Goal: Transaction & Acquisition: Purchase product/service

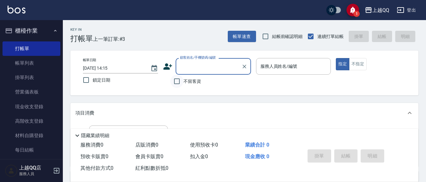
click at [177, 80] on input "不留客資" at bounding box center [176, 81] width 13 height 13
checkbox input "true"
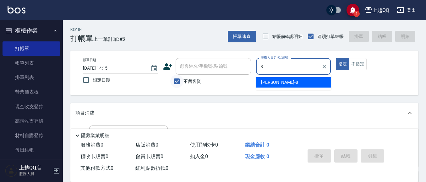
type input "[PERSON_NAME]-8"
type button "true"
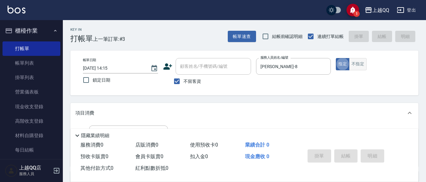
click at [361, 62] on button "不指定" at bounding box center [358, 64] width 18 height 12
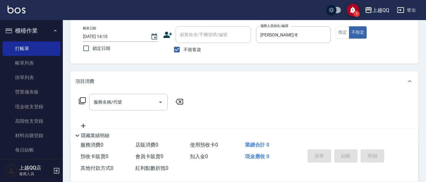
scroll to position [35, 0]
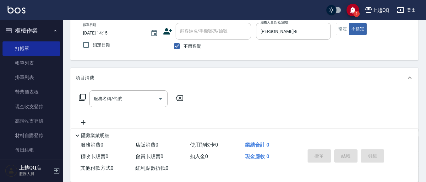
click at [87, 96] on div "服務名稱/代號 服務名稱/代號" at bounding box center [131, 98] width 112 height 17
click at [83, 99] on icon at bounding box center [83, 98] width 8 height 8
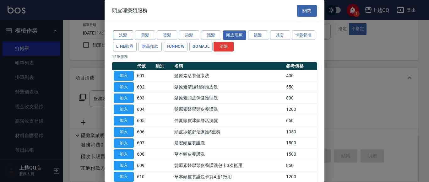
click at [116, 30] on button "洗髮" at bounding box center [123, 35] width 20 height 10
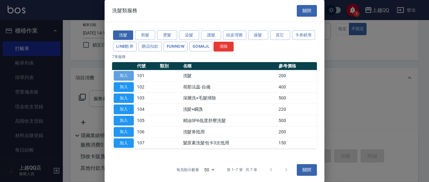
click at [124, 76] on button "加入" at bounding box center [124, 76] width 20 height 10
type input "洗髮(101)"
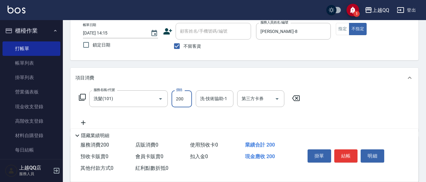
click at [182, 103] on input "200" at bounding box center [182, 98] width 20 height 17
type input "230"
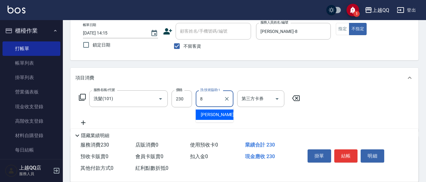
drag, startPoint x: 216, startPoint y: 115, endPoint x: 233, endPoint y: 120, distance: 16.9
click at [216, 116] on div "[PERSON_NAME] -8" at bounding box center [215, 115] width 38 height 10
type input "[PERSON_NAME]-8"
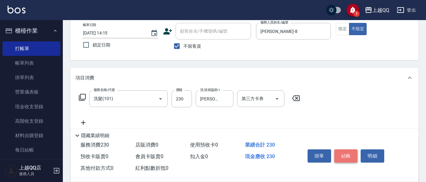
click at [343, 156] on button "結帳" at bounding box center [346, 156] width 24 height 13
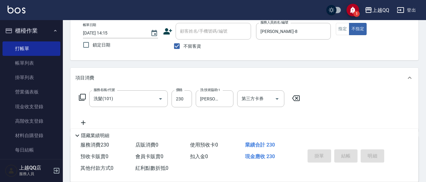
type input "[DATE] 15:22"
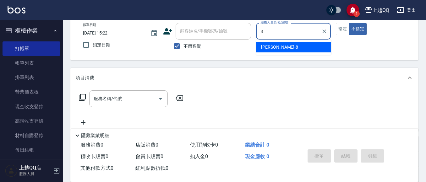
type input "[PERSON_NAME]-8"
type button "false"
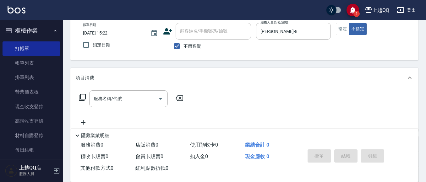
click at [79, 96] on icon at bounding box center [82, 97] width 7 height 7
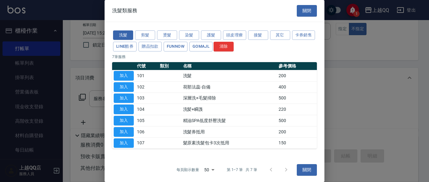
drag, startPoint x: 127, startPoint y: 74, endPoint x: 126, endPoint y: 82, distance: 7.3
click at [127, 74] on button "加入" at bounding box center [124, 76] width 20 height 10
type input "洗髮(101)"
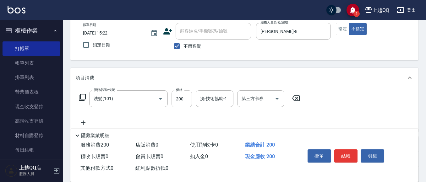
click at [188, 104] on input "200" at bounding box center [182, 98] width 20 height 17
type input "230"
click at [207, 101] on input "洗-技術協助-1" at bounding box center [215, 98] width 32 height 11
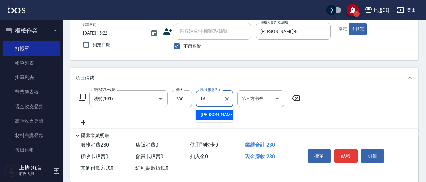
click at [202, 114] on span "[PERSON_NAME] -16" at bounding box center [221, 115] width 40 height 7
type input "[PERSON_NAME]-16"
click at [349, 154] on button "結帳" at bounding box center [346, 156] width 24 height 13
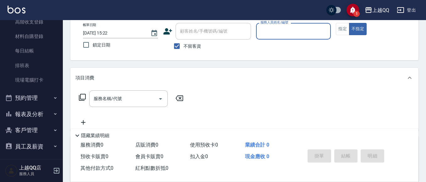
scroll to position [102, 0]
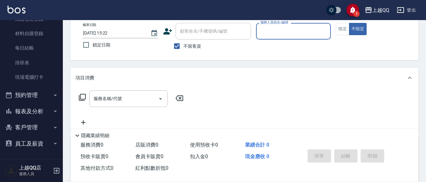
click at [43, 115] on button "報表及分析" at bounding box center [32, 111] width 58 height 16
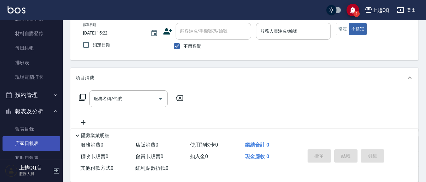
scroll to position [196, 0]
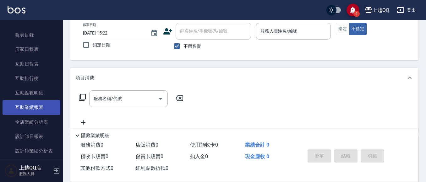
click at [43, 106] on link "互助業績報表" at bounding box center [32, 107] width 58 height 14
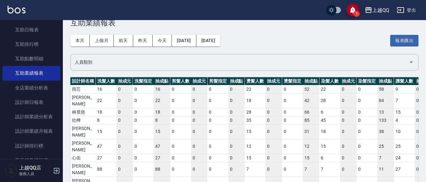
scroll to position [224, 0]
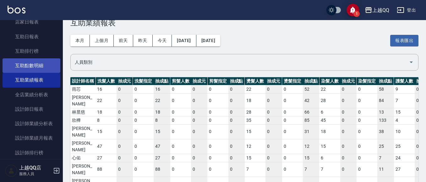
click at [42, 66] on link "互助點數明細" at bounding box center [32, 65] width 58 height 14
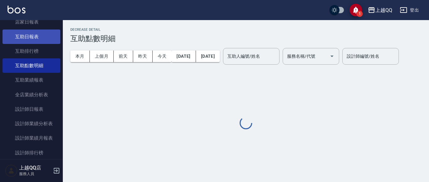
click at [33, 30] on link "互助日報表" at bounding box center [32, 37] width 58 height 14
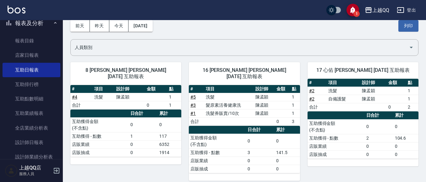
scroll to position [129, 0]
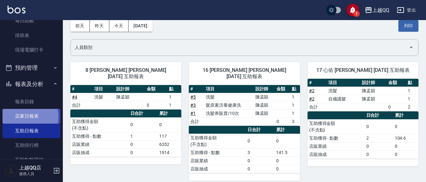
click at [20, 117] on link "店家日報表" at bounding box center [32, 116] width 58 height 14
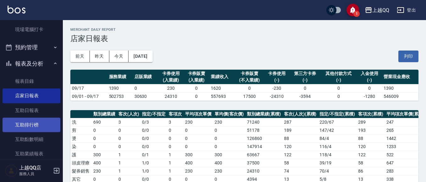
scroll to position [161, 0]
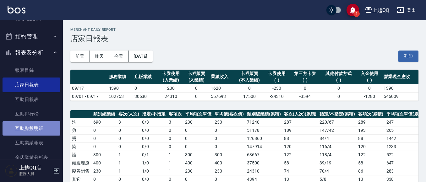
click at [41, 130] on link "互助點數明細" at bounding box center [32, 128] width 58 height 14
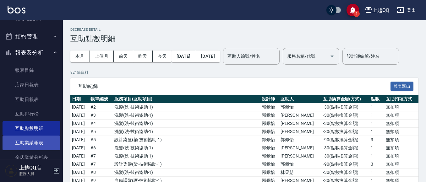
click at [42, 149] on link "互助業績報表" at bounding box center [32, 143] width 58 height 14
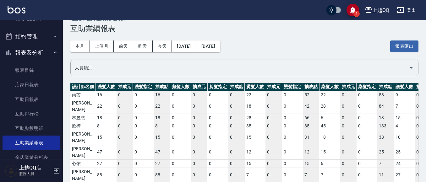
scroll to position [16, 0]
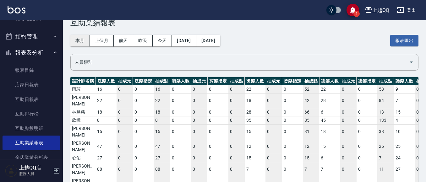
click at [73, 36] on button "本月" at bounding box center [79, 41] width 19 height 12
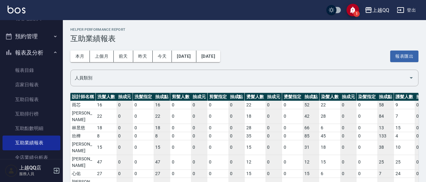
scroll to position [16, 0]
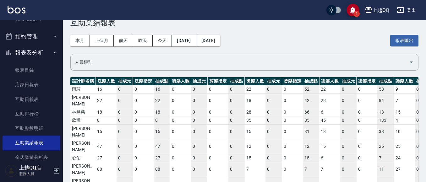
click at [95, 39] on button "上個月" at bounding box center [102, 41] width 24 height 12
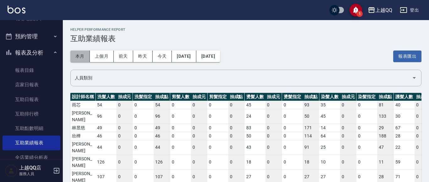
click at [76, 56] on button "本月" at bounding box center [79, 57] width 19 height 12
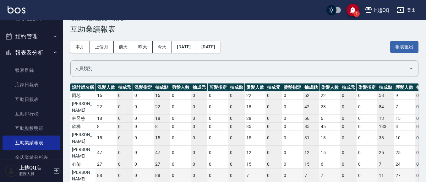
scroll to position [16, 0]
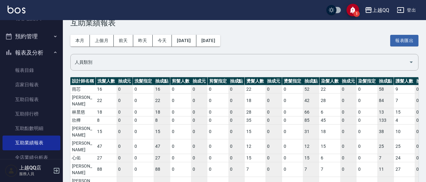
click at [82, 47] on div "本月 上個月 [DATE] [DATE] [DATE] [DATE] [DATE] 報表匯出" at bounding box center [244, 40] width 348 height 27
click at [97, 38] on button "上個月" at bounding box center [102, 41] width 24 height 12
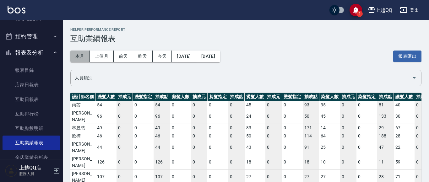
click at [85, 54] on button "本月" at bounding box center [79, 57] width 19 height 12
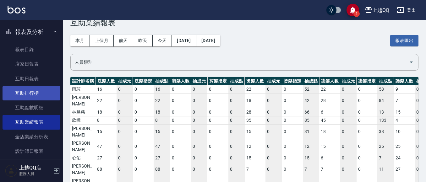
scroll to position [192, 0]
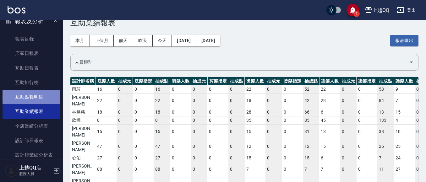
click at [42, 97] on link "互助點數明細" at bounding box center [32, 97] width 58 height 14
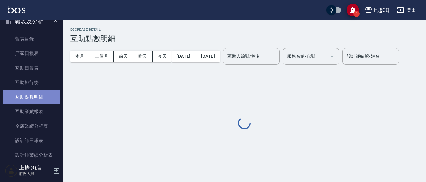
click at [38, 95] on link "互助點數明細" at bounding box center [32, 97] width 58 height 14
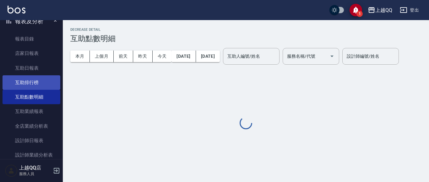
click at [30, 85] on link "互助排行榜" at bounding box center [32, 82] width 58 height 14
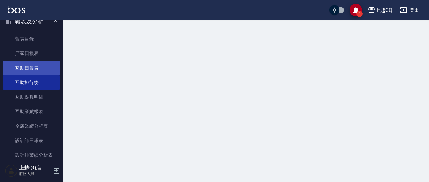
click at [27, 69] on link "互助日報表" at bounding box center [32, 68] width 58 height 14
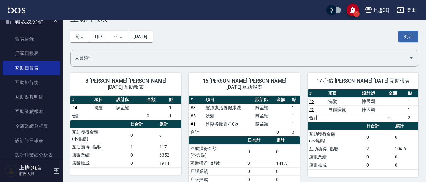
scroll to position [30, 0]
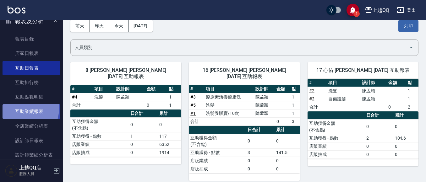
click at [22, 109] on link "互助業績報表" at bounding box center [32, 111] width 58 height 14
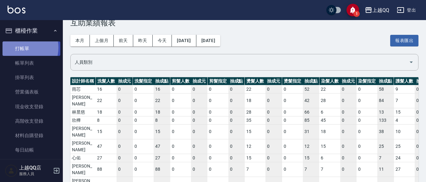
click at [22, 47] on link "打帳單" at bounding box center [32, 48] width 58 height 14
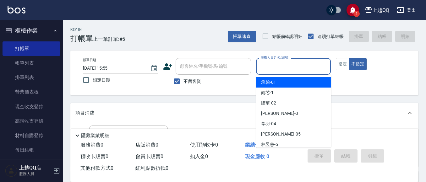
click at [305, 68] on input "服務人員姓名/編號" at bounding box center [293, 66] width 69 height 11
type input "雨芯-1"
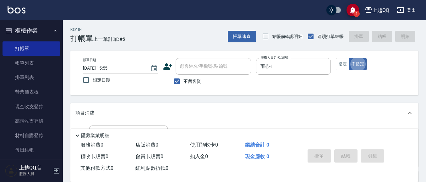
type button "false"
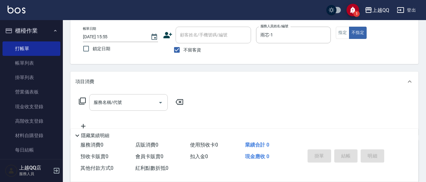
click at [130, 106] on input "服務名稱/代號" at bounding box center [123, 102] width 63 height 11
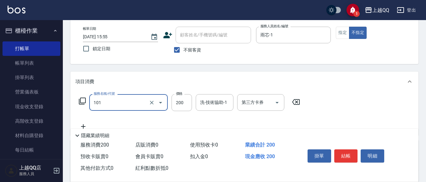
type input "洗髮(101)"
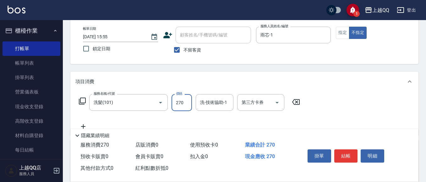
type input "270"
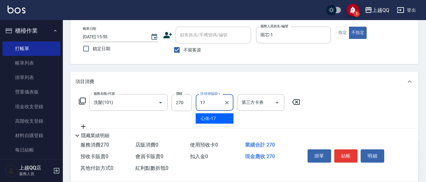
type input "心佑-17"
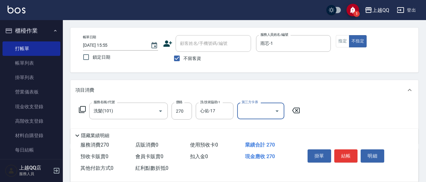
scroll to position [0, 0]
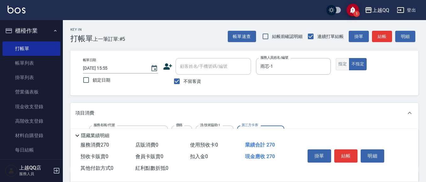
click at [342, 68] on button "指定" at bounding box center [343, 64] width 14 height 12
click at [360, 61] on button "不指定" at bounding box center [358, 64] width 18 height 12
click at [341, 150] on button "結帳" at bounding box center [346, 156] width 24 height 13
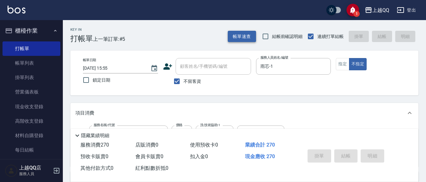
type input "[DATE] 15:57"
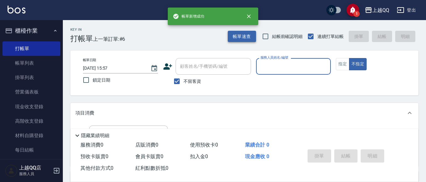
click at [246, 37] on button "帳單速查" at bounding box center [242, 37] width 28 height 12
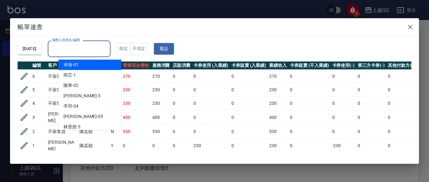
drag, startPoint x: 82, startPoint y: 49, endPoint x: 89, endPoint y: 48, distance: 7.0
click at [83, 49] on input "服務人員姓名/編號" at bounding box center [79, 48] width 57 height 11
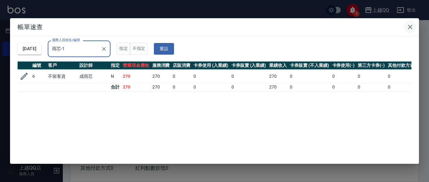
type input "雨芯-1"
click at [411, 30] on icon "button" at bounding box center [411, 27] width 8 height 8
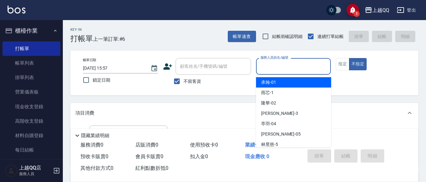
click at [298, 67] on input "服務人員姓名/編號" at bounding box center [293, 66] width 69 height 11
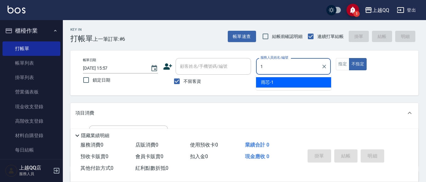
type input "雨芯-1"
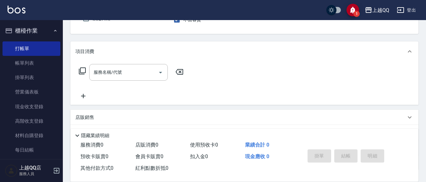
scroll to position [63, 0]
click at [79, 74] on icon at bounding box center [83, 70] width 8 height 8
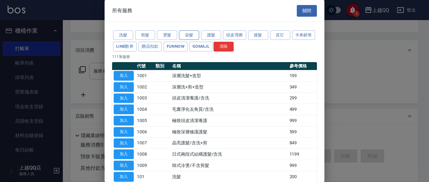
click at [194, 39] on button "染髮" at bounding box center [189, 35] width 20 height 10
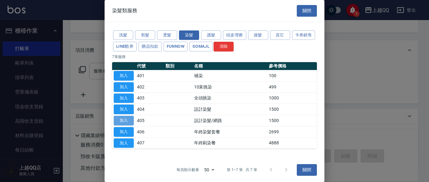
click at [128, 124] on button "加入" at bounding box center [124, 121] width 20 height 10
type input "設計染髮/網路(405)"
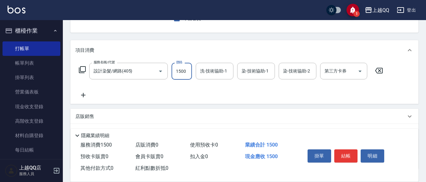
click at [185, 65] on input "1500" at bounding box center [182, 71] width 20 height 17
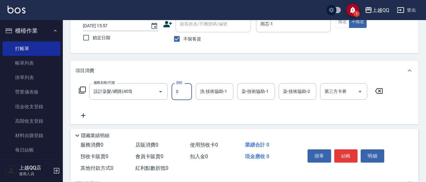
scroll to position [31, 0]
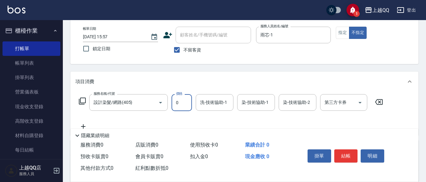
type input "0"
click at [85, 99] on icon at bounding box center [83, 101] width 8 height 8
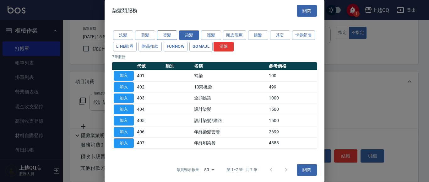
click at [169, 35] on button "燙髮" at bounding box center [167, 35] width 20 height 10
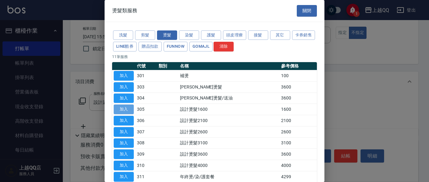
click at [123, 109] on button "加入" at bounding box center [124, 110] width 20 height 10
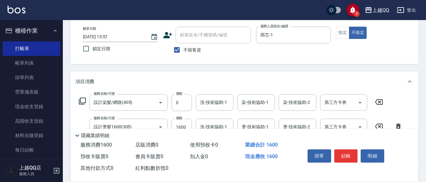
click at [376, 103] on icon at bounding box center [379, 102] width 8 height 6
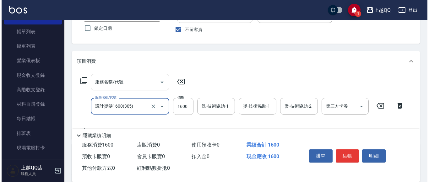
scroll to position [63, 0]
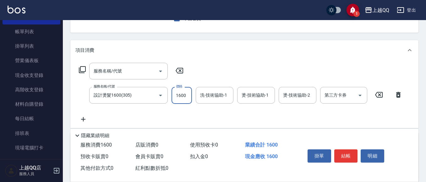
click at [187, 100] on input "1600" at bounding box center [182, 95] width 20 height 17
type input "1499"
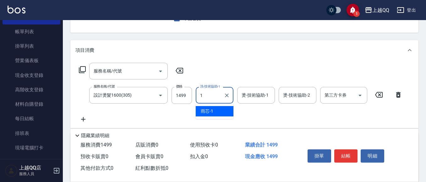
type input "雨芯-1"
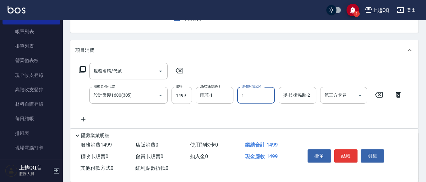
type input "雨芯-1"
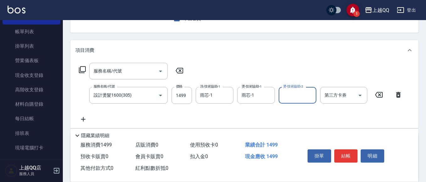
click at [83, 70] on icon at bounding box center [83, 70] width 8 height 8
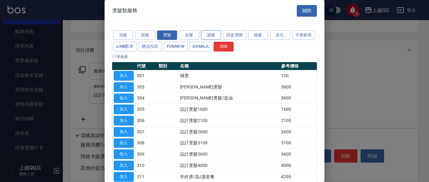
click at [220, 39] on button "護髮" at bounding box center [211, 35] width 20 height 10
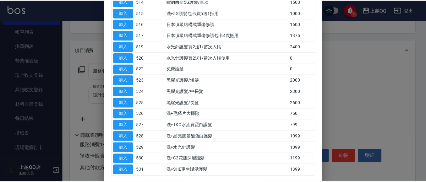
scroll to position [220, 0]
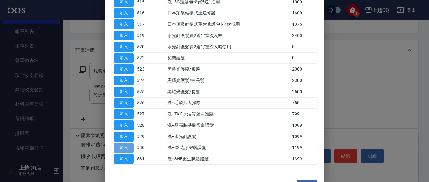
click at [129, 149] on button "加入" at bounding box center [124, 148] width 20 height 10
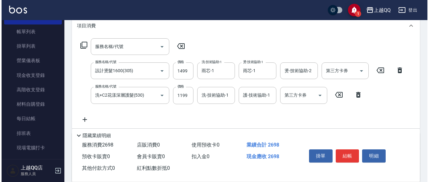
scroll to position [94, 0]
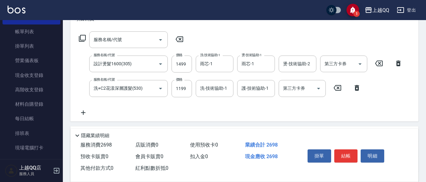
click at [357, 84] on icon at bounding box center [357, 88] width 16 height 8
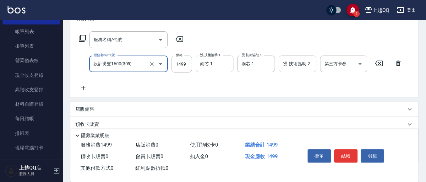
click at [83, 33] on div "服務名稱/代號 服務名稱/代號" at bounding box center [131, 39] width 112 height 17
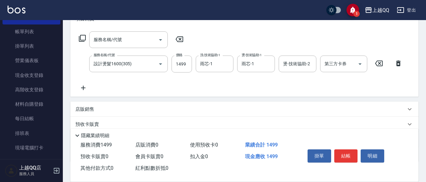
click at [83, 36] on icon at bounding box center [83, 39] width 8 height 8
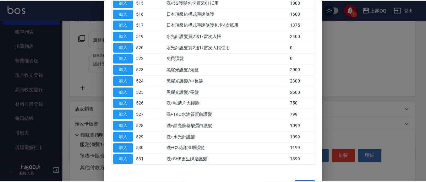
scroll to position [220, 0]
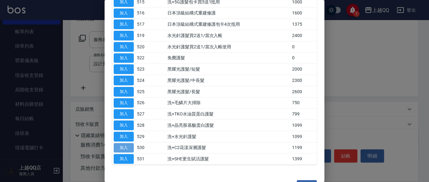
click at [128, 148] on button "加入" at bounding box center [124, 148] width 20 height 10
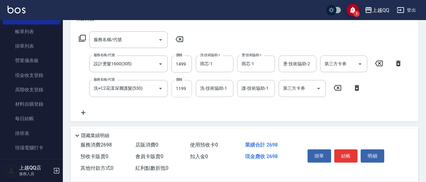
click at [183, 92] on input "1199" at bounding box center [182, 88] width 20 height 17
type input "720"
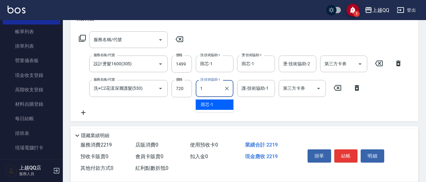
type input "雨芯-1"
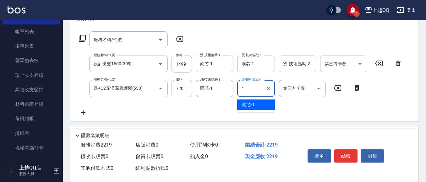
type input "雨芯-1"
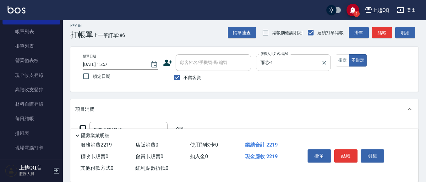
scroll to position [0, 0]
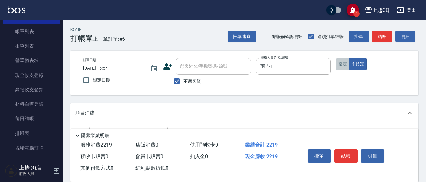
click at [339, 68] on button "指定" at bounding box center [343, 64] width 14 height 12
click at [346, 150] on button "結帳" at bounding box center [346, 156] width 24 height 13
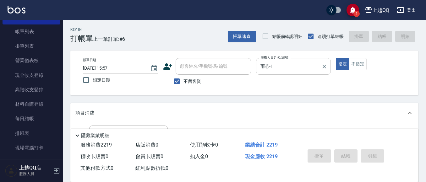
type input "[DATE] 15:59"
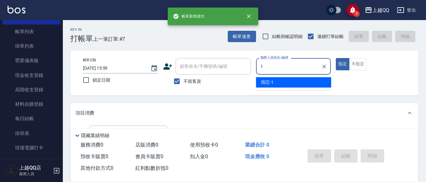
type input "雨芯-1"
type button "true"
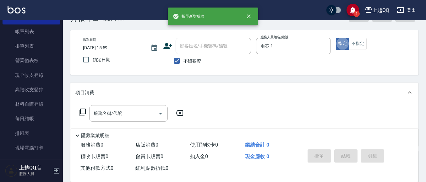
scroll to position [31, 0]
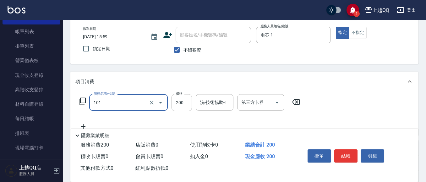
type input "洗髮(101)"
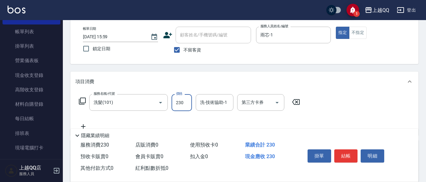
type input "230"
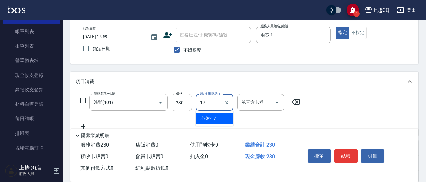
type input "心佑-17"
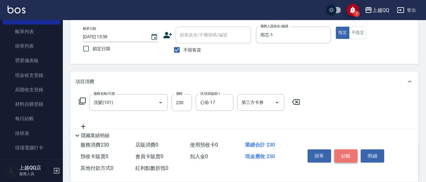
click at [342, 153] on button "結帳" at bounding box center [346, 156] width 24 height 13
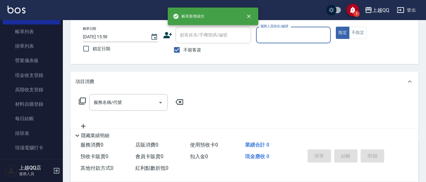
scroll to position [0, 0]
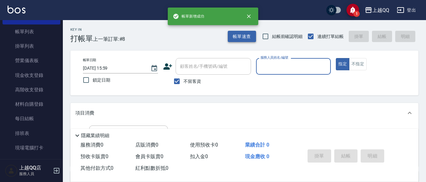
click at [231, 37] on button "帳單速查" at bounding box center [242, 37] width 28 height 12
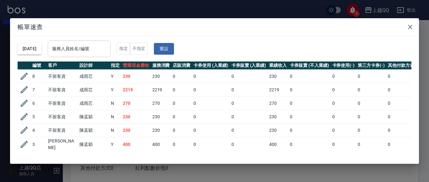
click at [93, 48] on input "服務人員姓名/編號" at bounding box center [79, 48] width 57 height 11
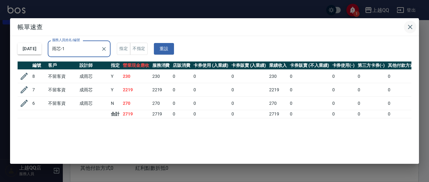
type input "雨芯-1"
click at [410, 29] on icon "button" at bounding box center [411, 27] width 8 height 8
